Goal: Transaction & Acquisition: Purchase product/service

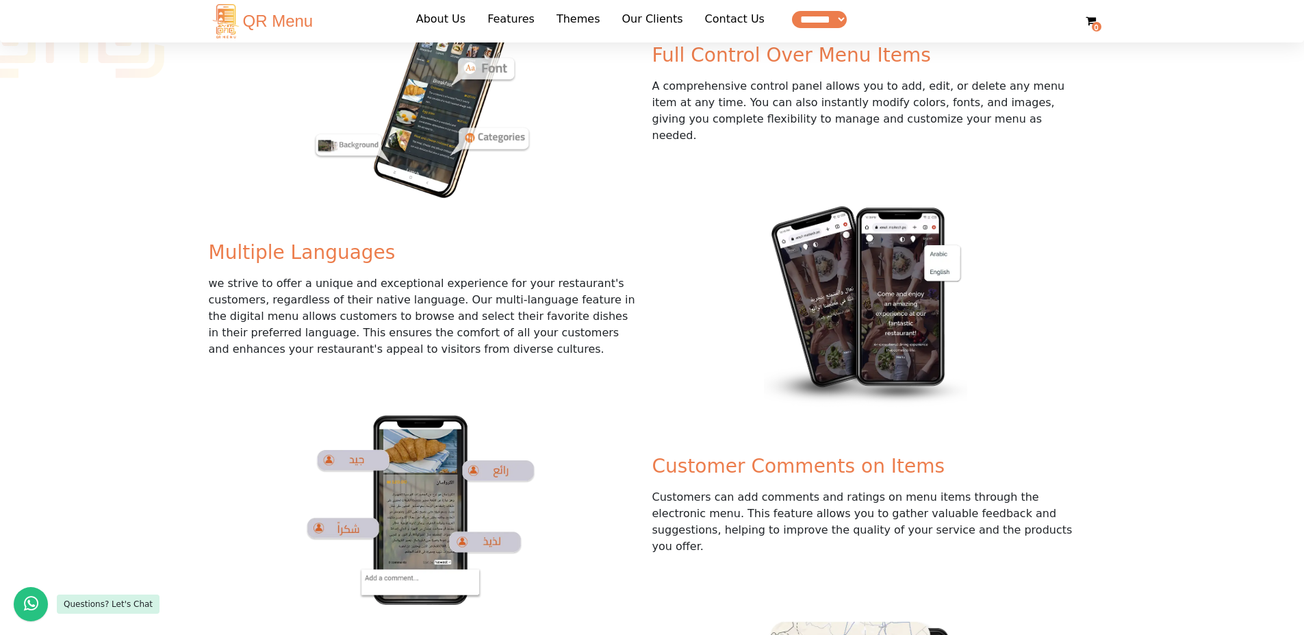
scroll to position [752, 0]
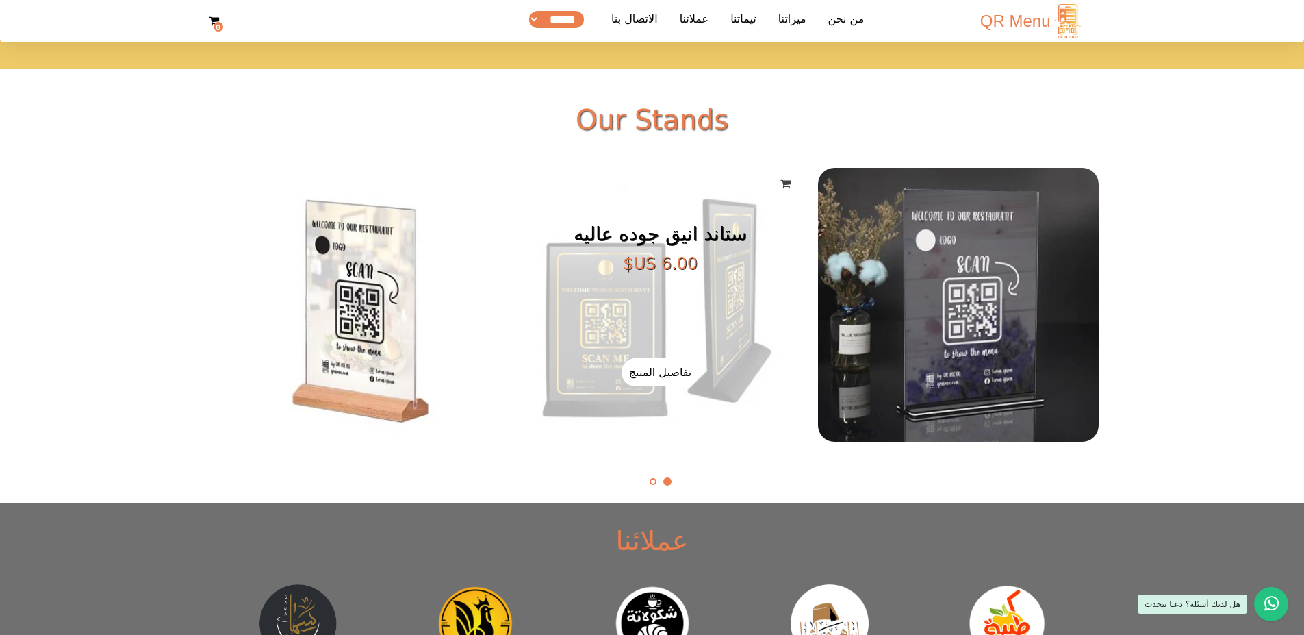
scroll to position [2641, 0]
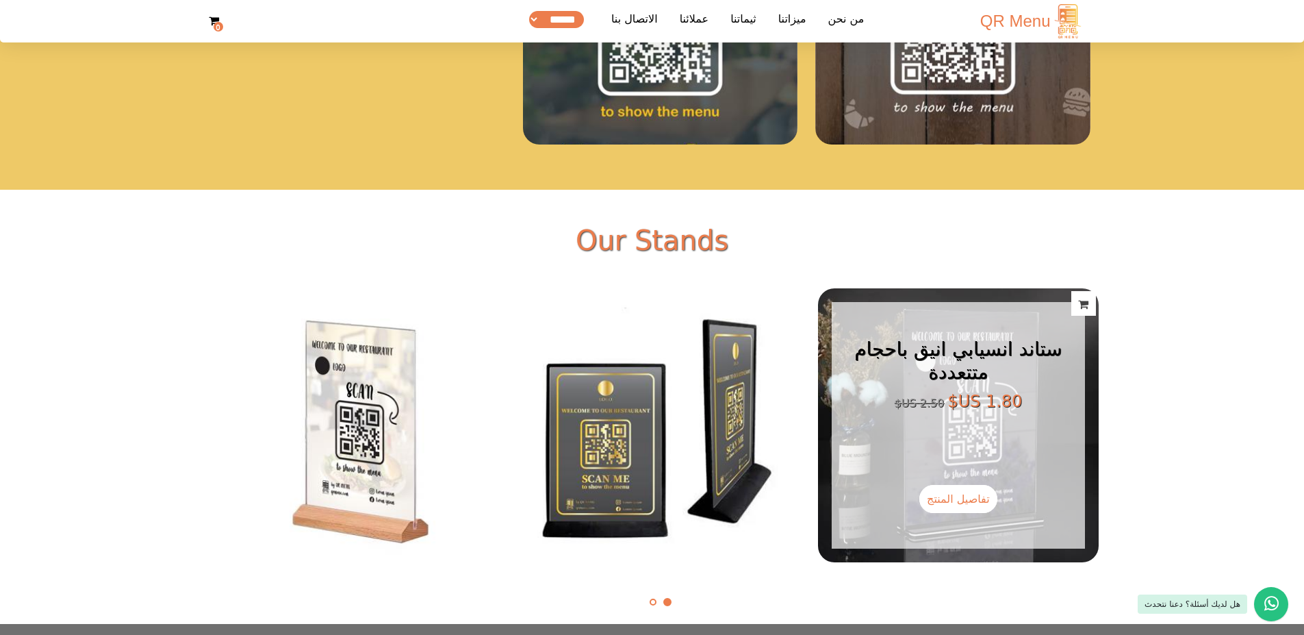
click at [953, 492] on link "تفاصيل المنتج" at bounding box center [958, 499] width 78 height 28
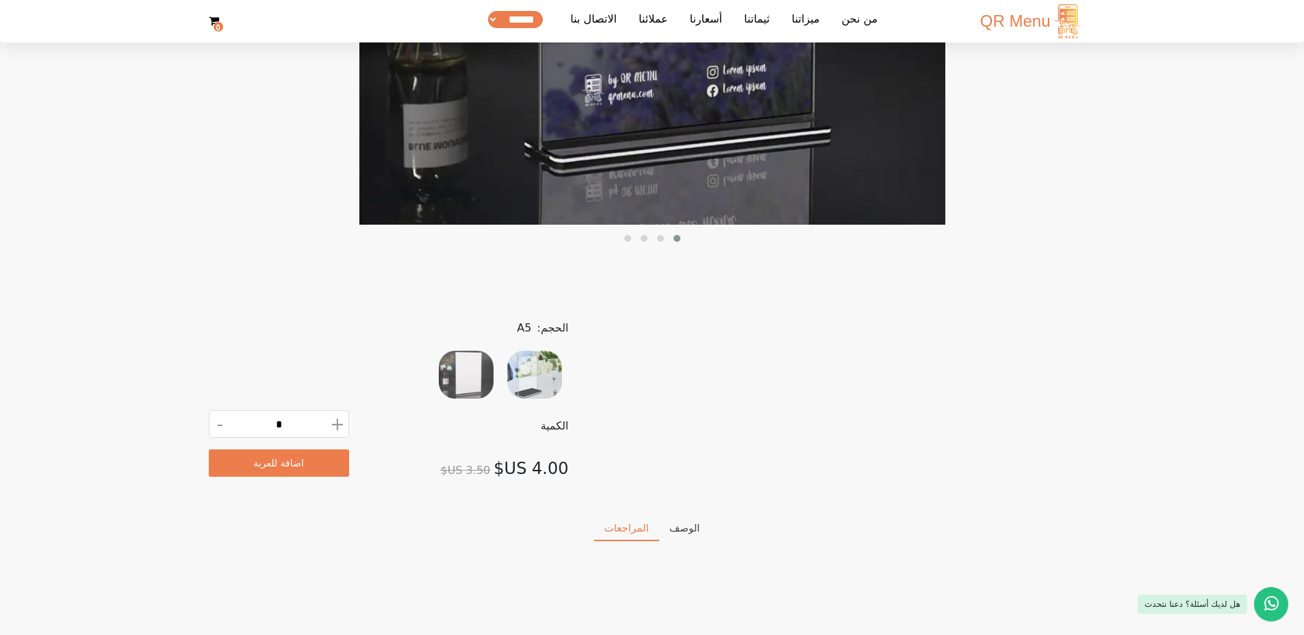
scroll to position [520, 0]
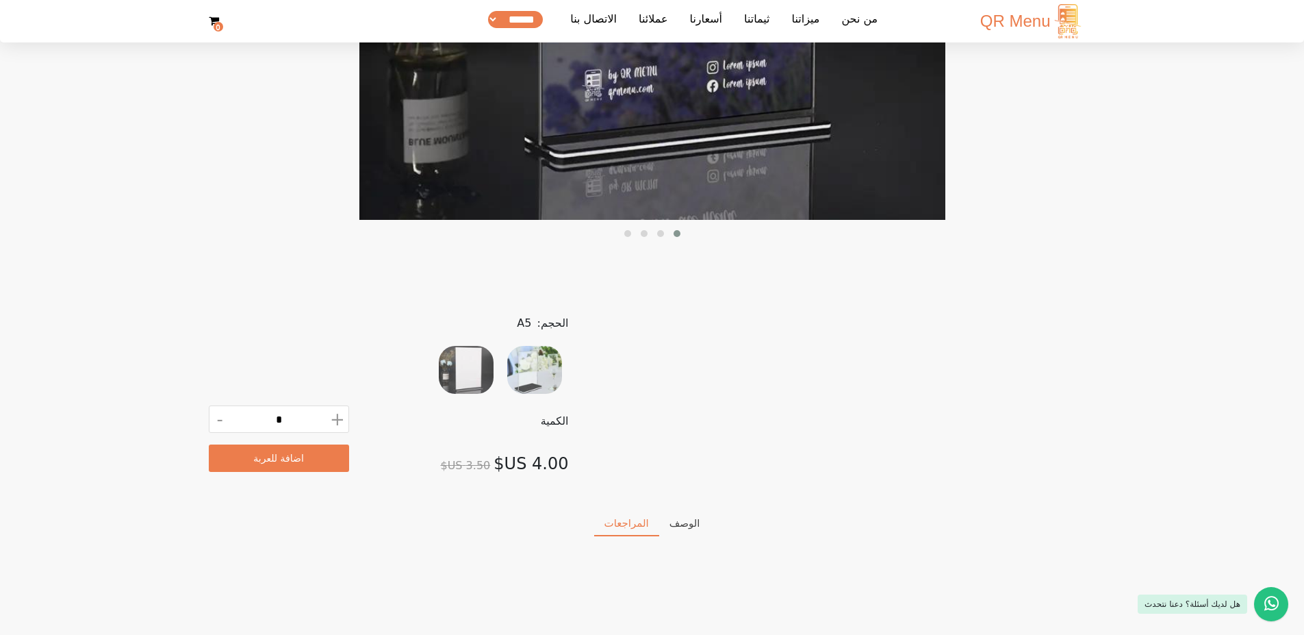
click at [544, 387] on label at bounding box center [534, 370] width 68 height 70
click at [481, 376] on div at bounding box center [466, 370] width 55 height 48
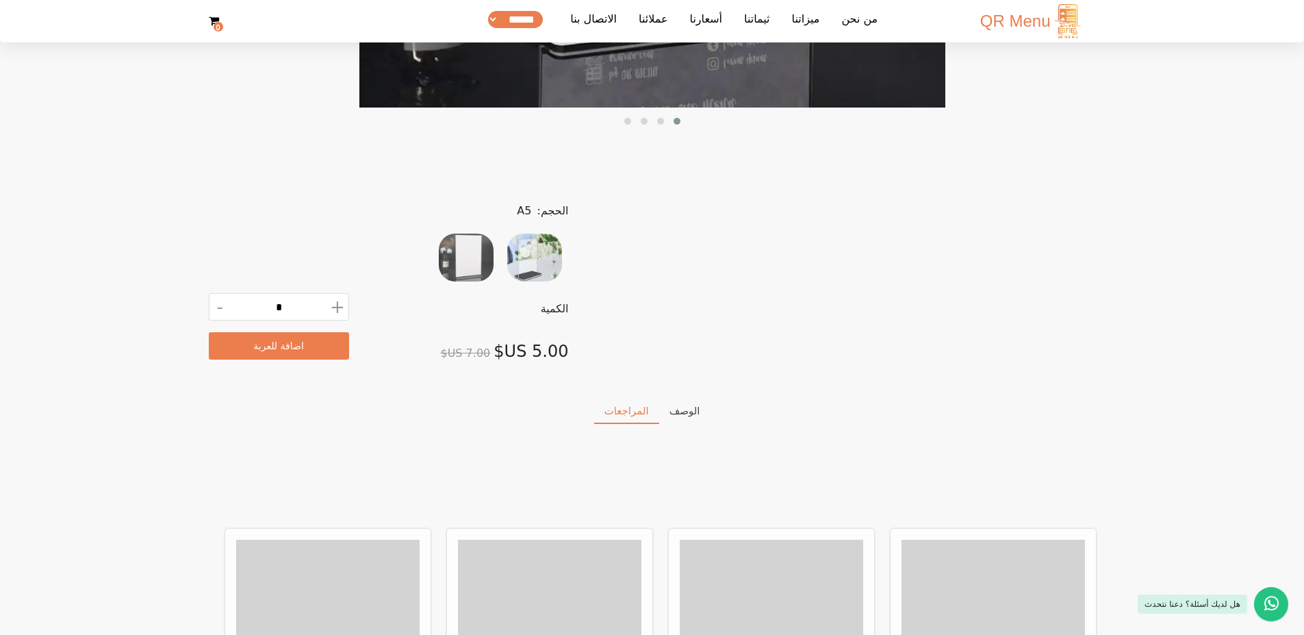
scroll to position [632, 0]
click at [549, 267] on div at bounding box center [534, 258] width 55 height 48
click at [491, 250] on div at bounding box center [466, 258] width 55 height 48
click at [526, 252] on div at bounding box center [534, 258] width 55 height 48
click at [473, 240] on div at bounding box center [466, 258] width 55 height 48
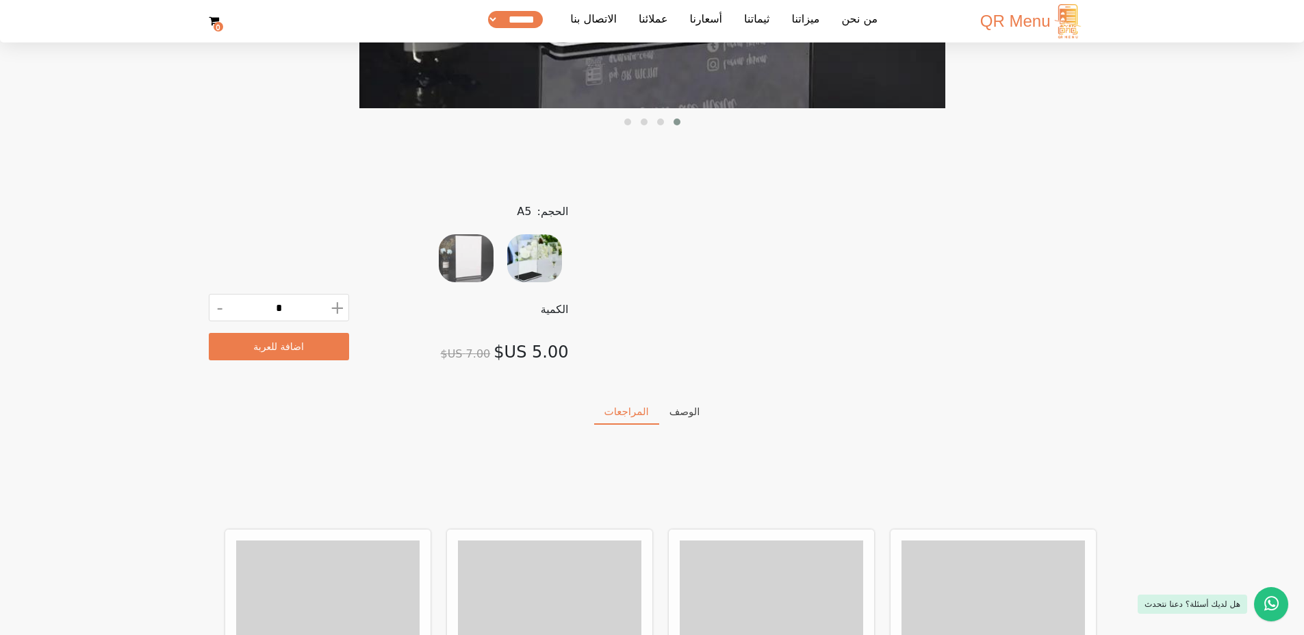
click at [522, 245] on div at bounding box center [534, 258] width 55 height 48
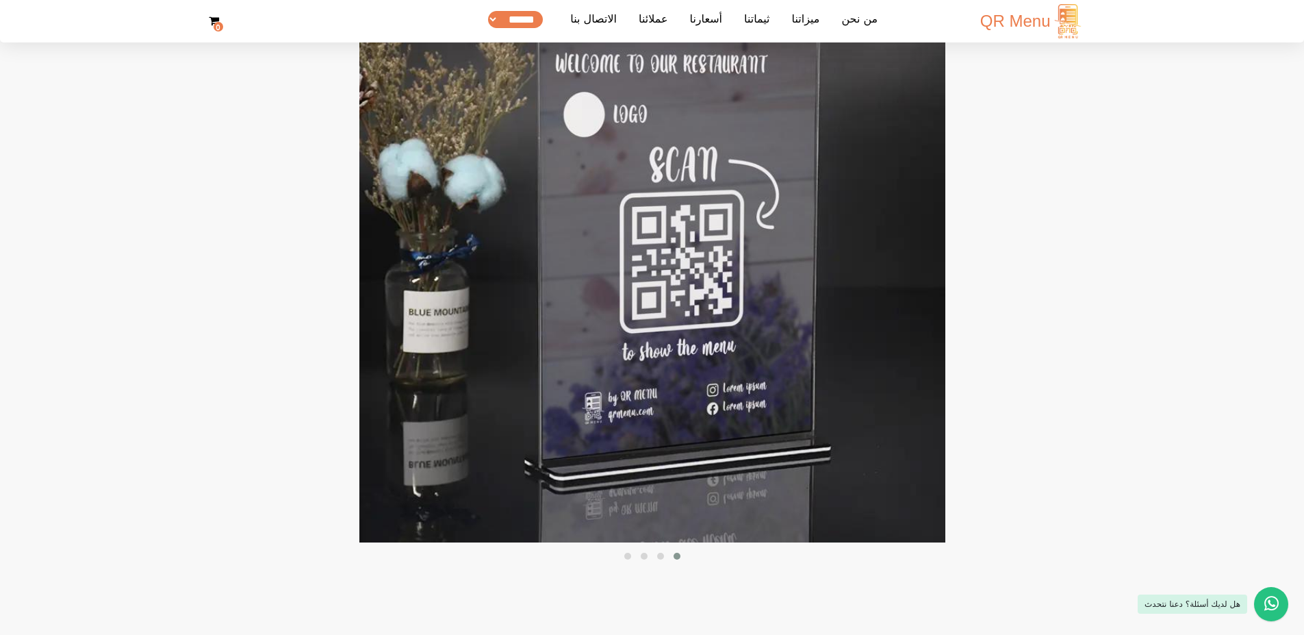
scroll to position [0, 0]
